Goal: Entertainment & Leisure: Consume media (video, audio)

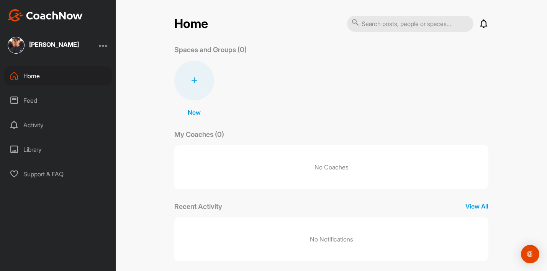
click at [329, 43] on div "Home Notifications Invitations No Notifications View All Spaces and Groups (0) …" at bounding box center [331, 138] width 314 height 246
click at [34, 109] on div "Feed" at bounding box center [58, 100] width 108 height 19
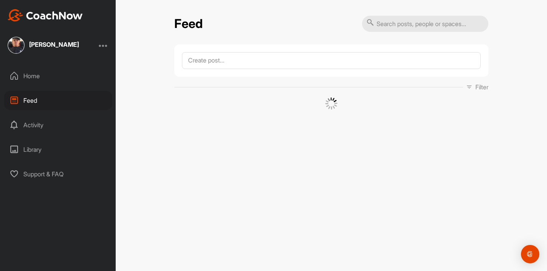
click at [304, 31] on div "Feed" at bounding box center [331, 23] width 314 height 17
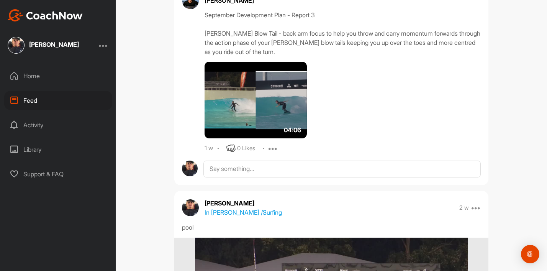
scroll to position [469, 0]
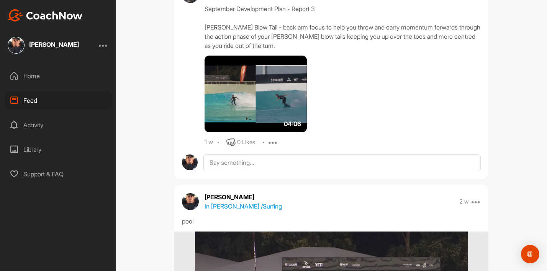
click at [252, 118] on img at bounding box center [256, 94] width 102 height 77
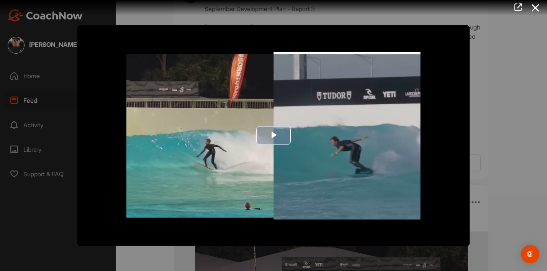
click at [261, 144] on div "Video Player is loading. Play Video Play Skip Backward Skip Forward Mute Curren…" at bounding box center [273, 172] width 392 height 294
click at [261, 144] on button "Play Video" at bounding box center [273, 135] width 34 height 19
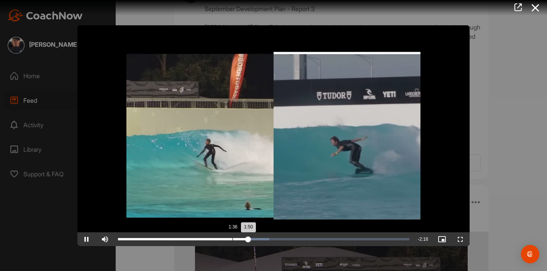
click at [236, 239] on div "Loaded : 51.87% 1:36 1:50" at bounding box center [264, 239] width 292 height 2
click at [233, 237] on div "Loaded : 51.87% 1:37 1:42" at bounding box center [263, 239] width 299 height 14
click at [228, 238] on div "1:33" at bounding box center [228, 239] width 0 height 2
click at [217, 238] on div "Loaded : 51.87% 1:29 1:33" at bounding box center [264, 239] width 292 height 2
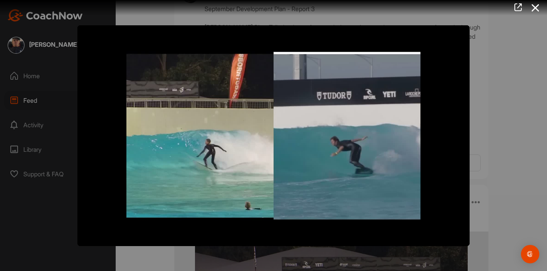
click at [245, 112] on video "Video Player" at bounding box center [273, 135] width 392 height 221
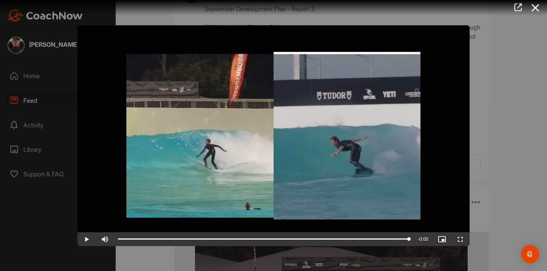
click at [18, 17] on div at bounding box center [273, 135] width 547 height 271
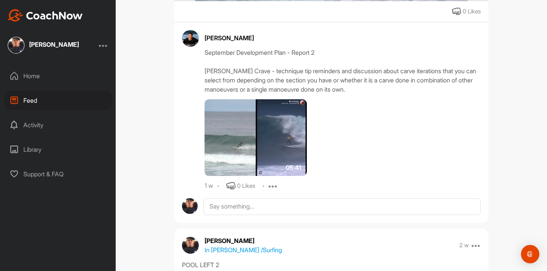
scroll to position [1103, 0]
click at [272, 167] on img at bounding box center [256, 138] width 102 height 77
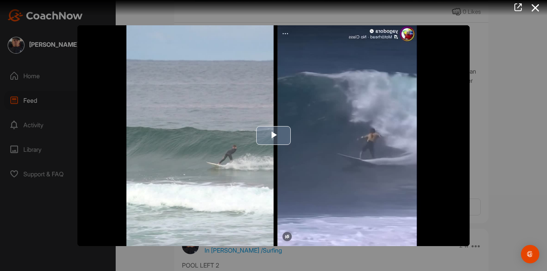
click at [274, 136] on span "Video Player" at bounding box center [274, 136] width 0 height 0
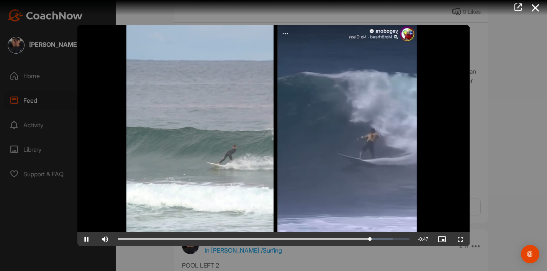
click at [334, 139] on video "Video Player" at bounding box center [273, 135] width 392 height 221
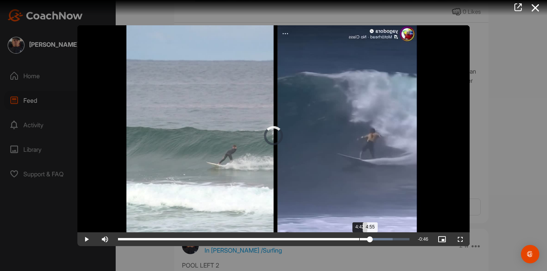
click at [359, 239] on div "4:42" at bounding box center [359, 239] width 0 height 2
click at [351, 238] on div "Loaded : 94.29% 4:35 4:42" at bounding box center [264, 239] width 292 height 2
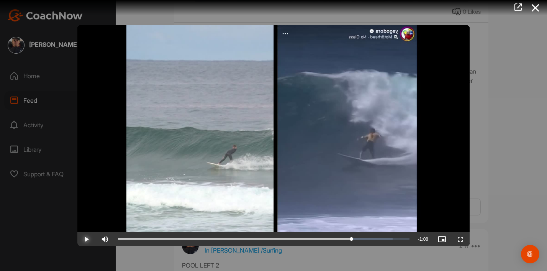
click at [89, 239] on span "Video Player" at bounding box center [86, 239] width 18 height 0
click at [77, 232] on button "Pause" at bounding box center [86, 239] width 18 height 14
click at [77, 232] on button "Play" at bounding box center [86, 239] width 18 height 14
click at [311, 162] on video "Video Player" at bounding box center [273, 135] width 392 height 221
click at [91, 239] on span "Video Player" at bounding box center [86, 239] width 18 height 0
